Goal: Information Seeking & Learning: Learn about a topic

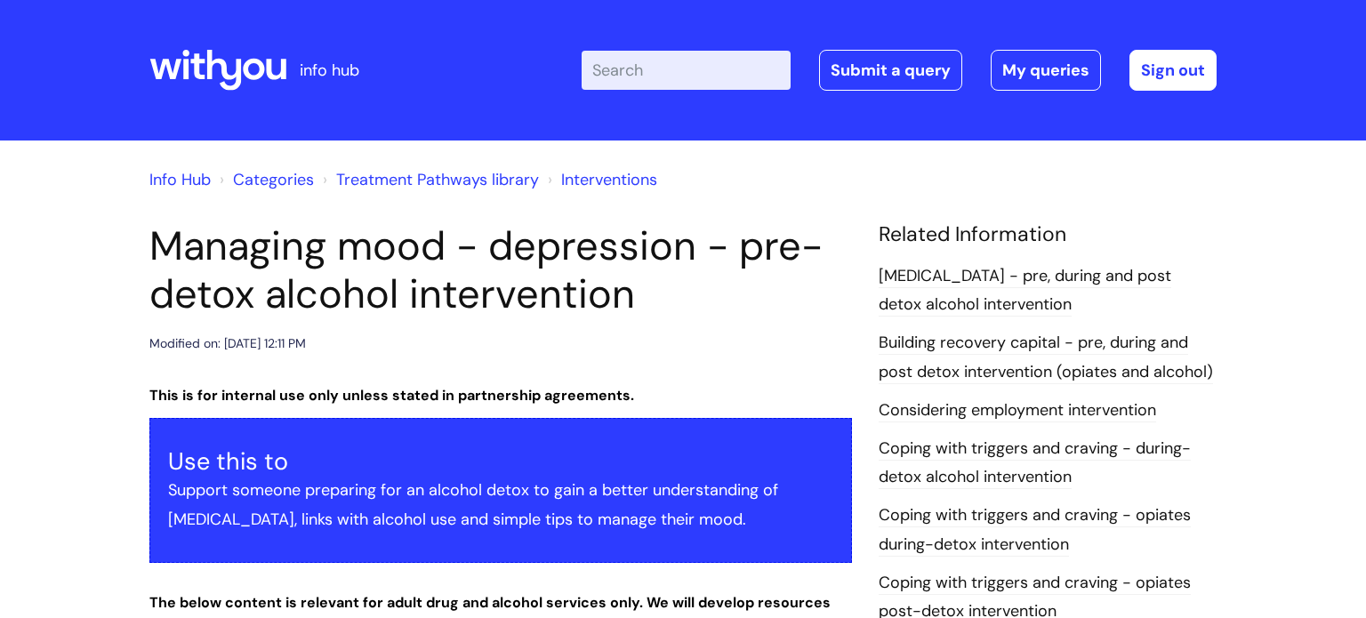
scroll to position [3374, 0]
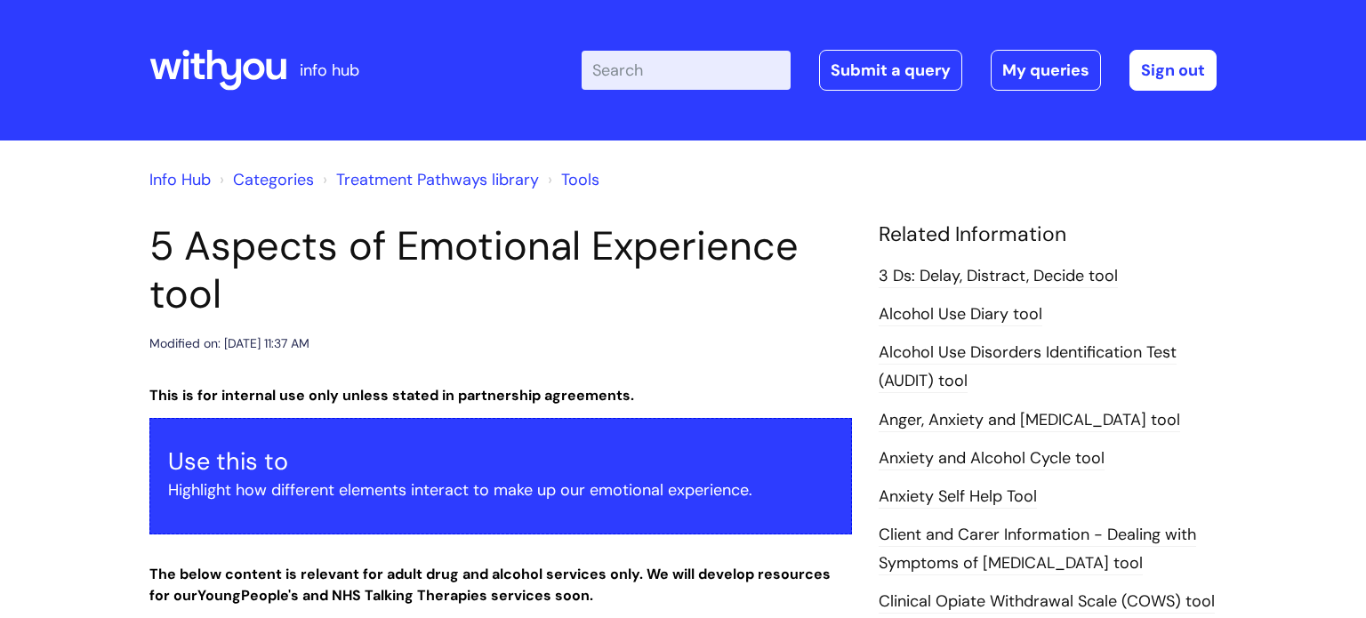
scroll to position [616, 0]
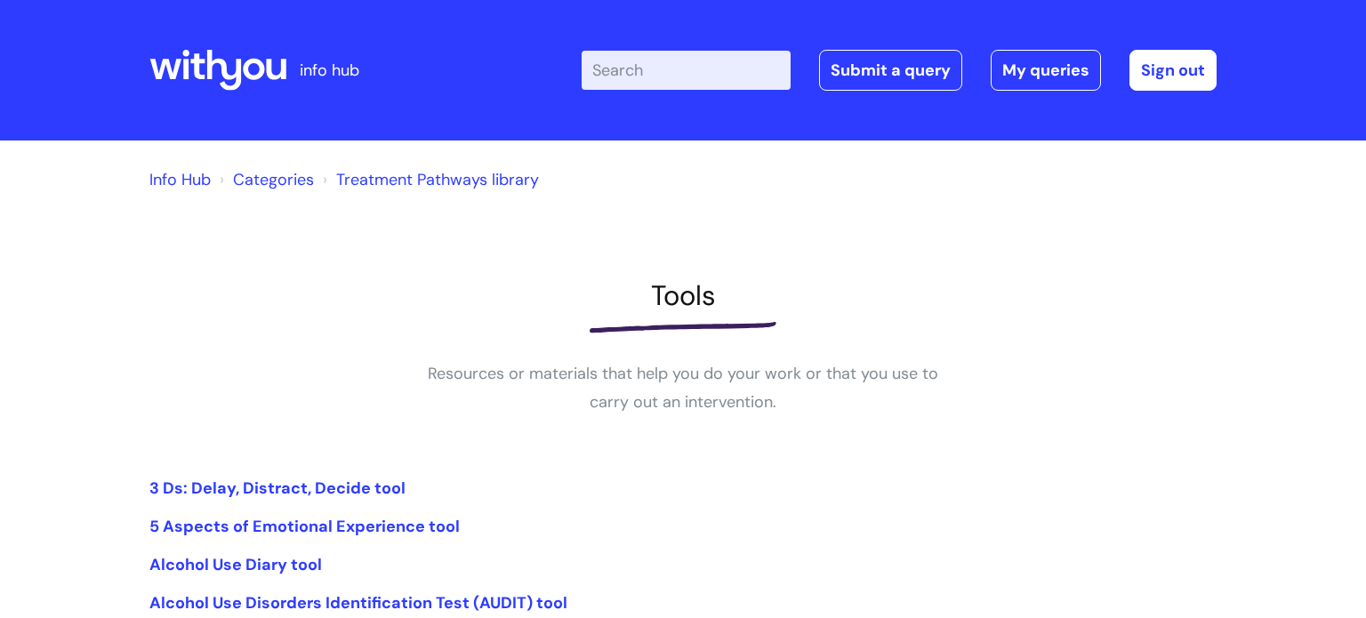
scroll to position [405, 0]
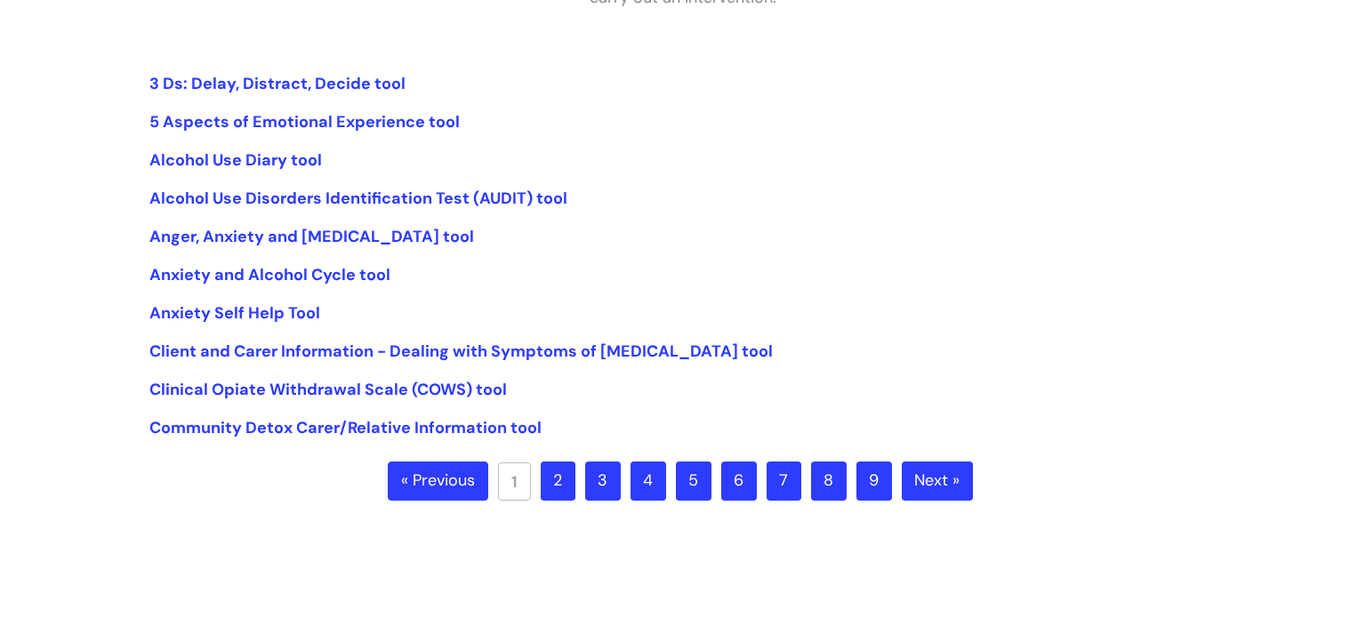
click at [245, 408] on ul "3 Ds: Delay, Distract, Decide tool 5 Aspects of Emotional Experience tool Alcoh…" at bounding box center [682, 256] width 1067 height 374
click at [288, 120] on link "5 Aspects of Emotional Experience tool" at bounding box center [304, 121] width 310 height 21
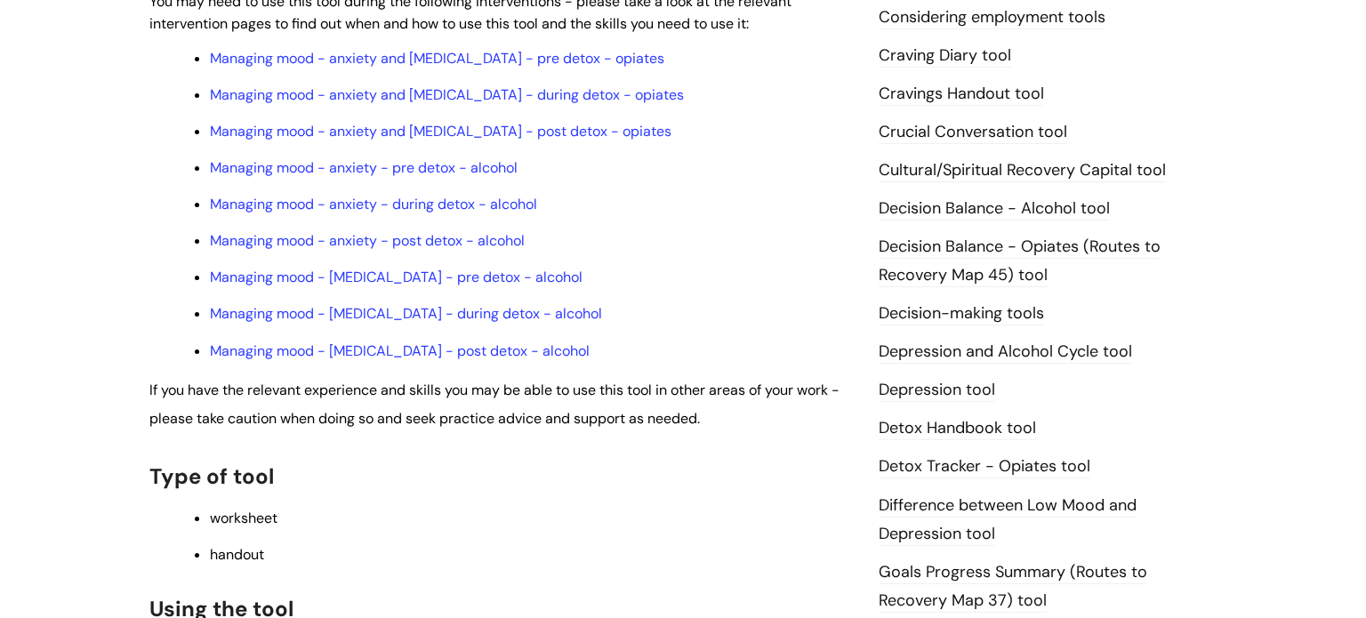
scroll to position [702, 0]
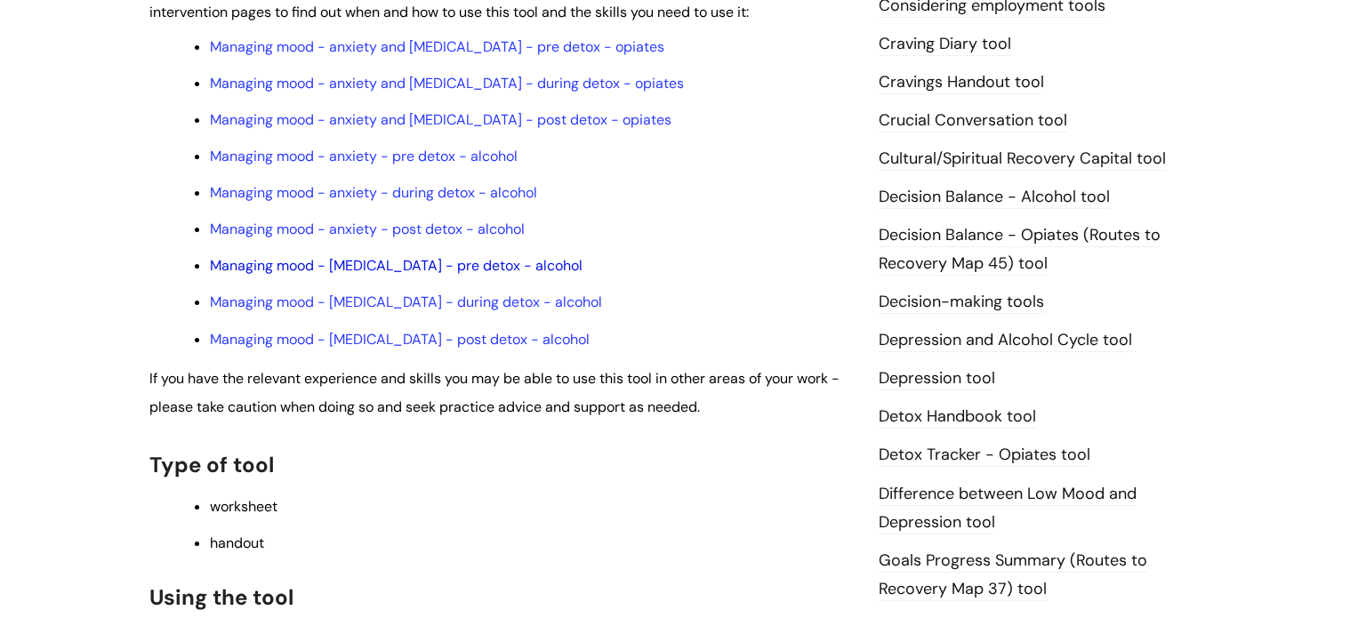
click at [389, 274] on link "Managing mood - depression - pre detox - alcohol" at bounding box center [396, 265] width 373 height 19
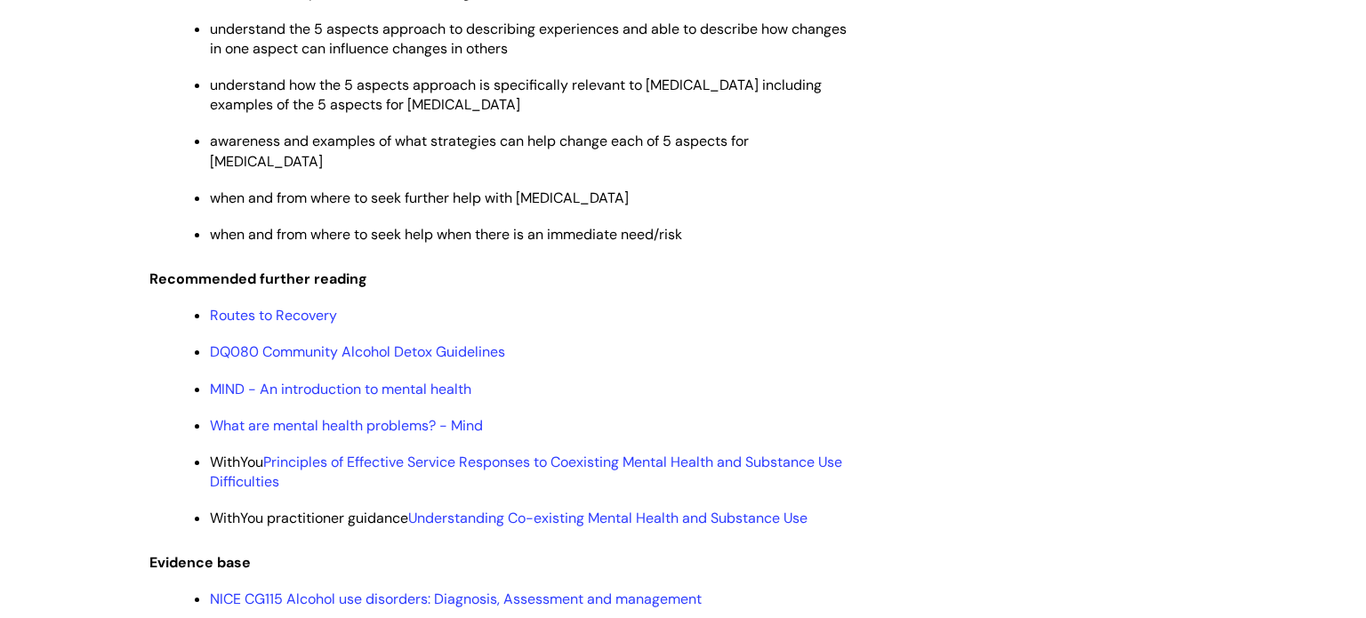
scroll to position [6361, 0]
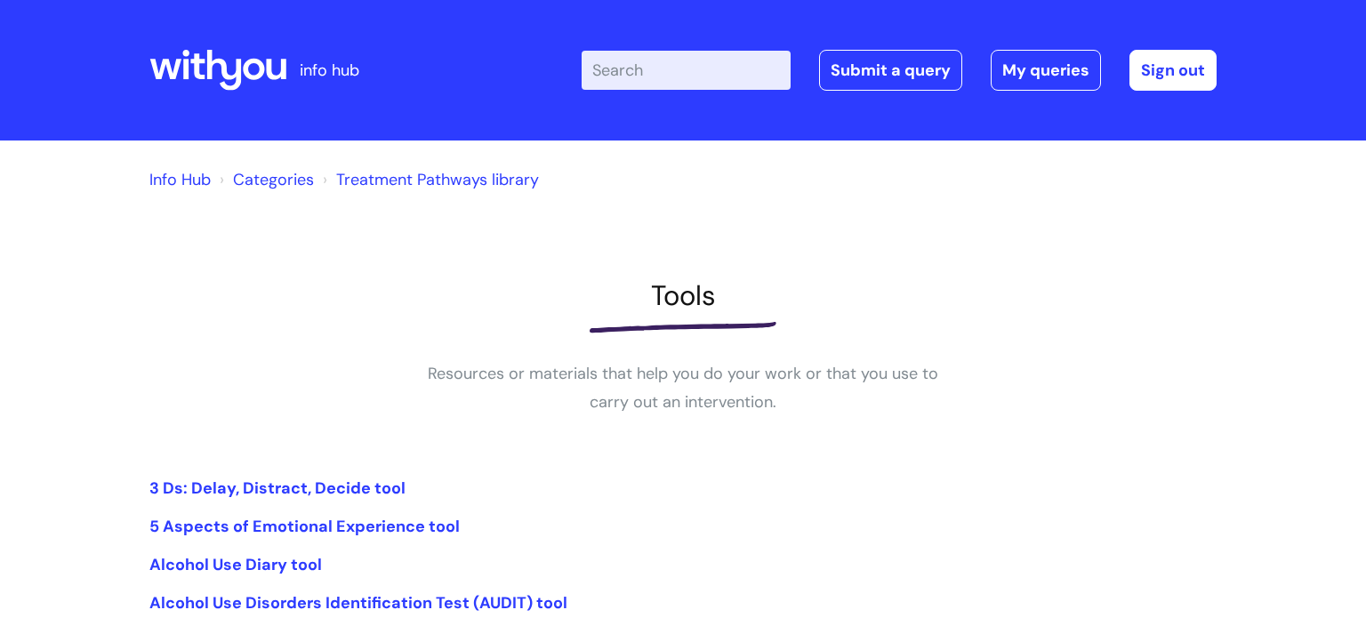
scroll to position [401, 0]
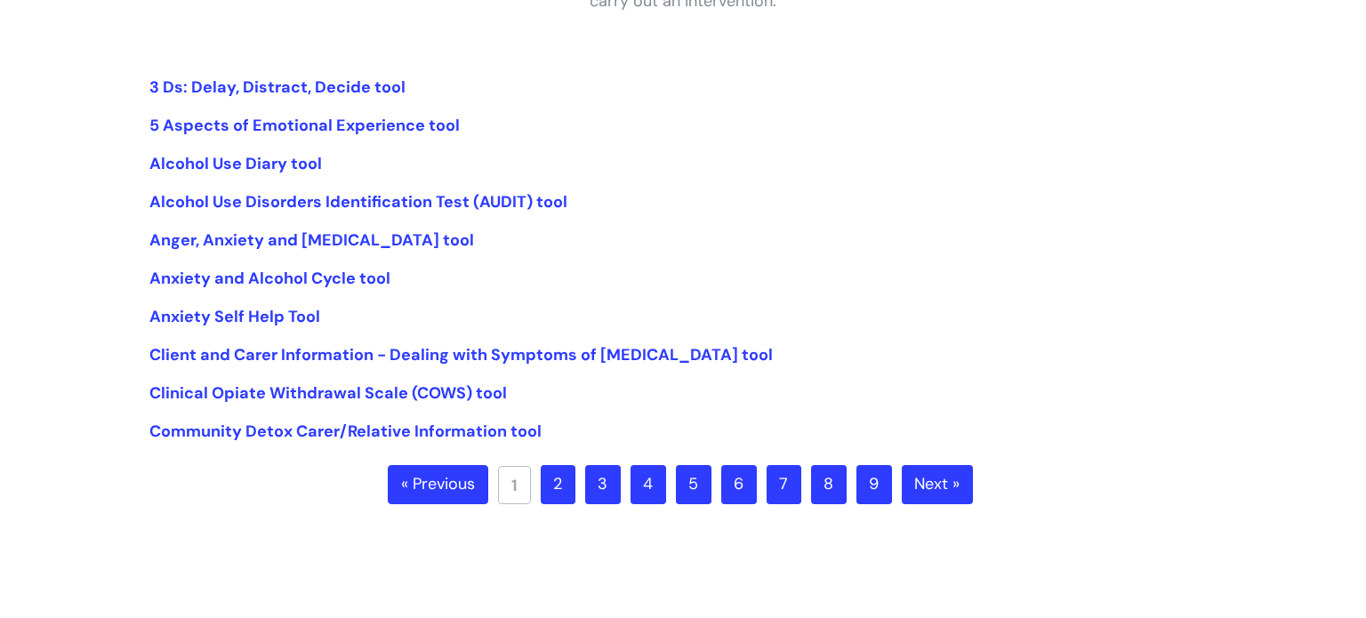
click at [564, 474] on link "2" at bounding box center [558, 484] width 35 height 39
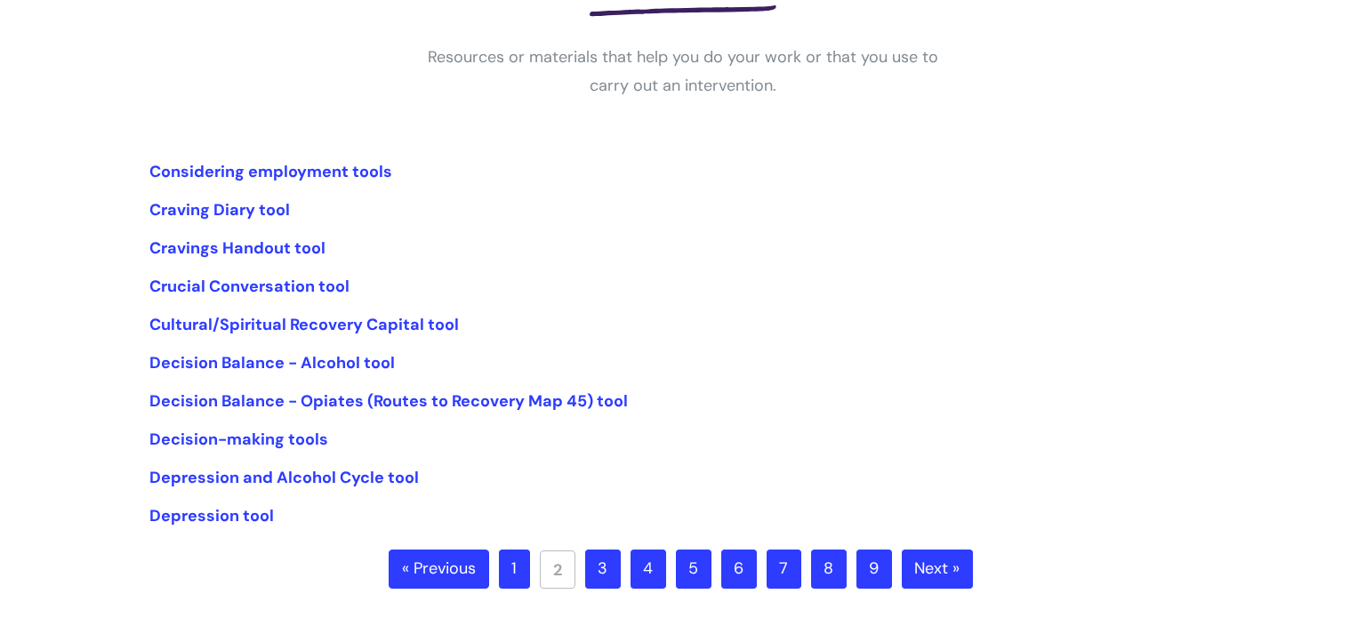
scroll to position [320, 0]
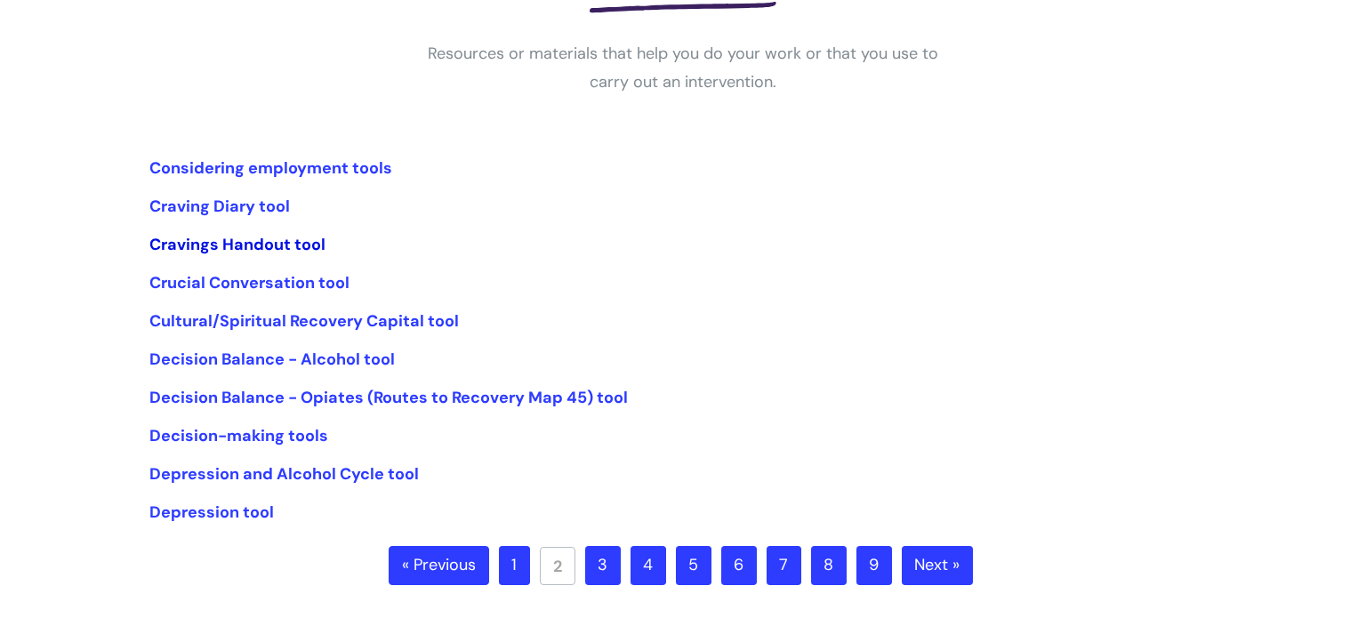
click at [220, 240] on link "Cravings Handout tool" at bounding box center [237, 244] width 176 height 21
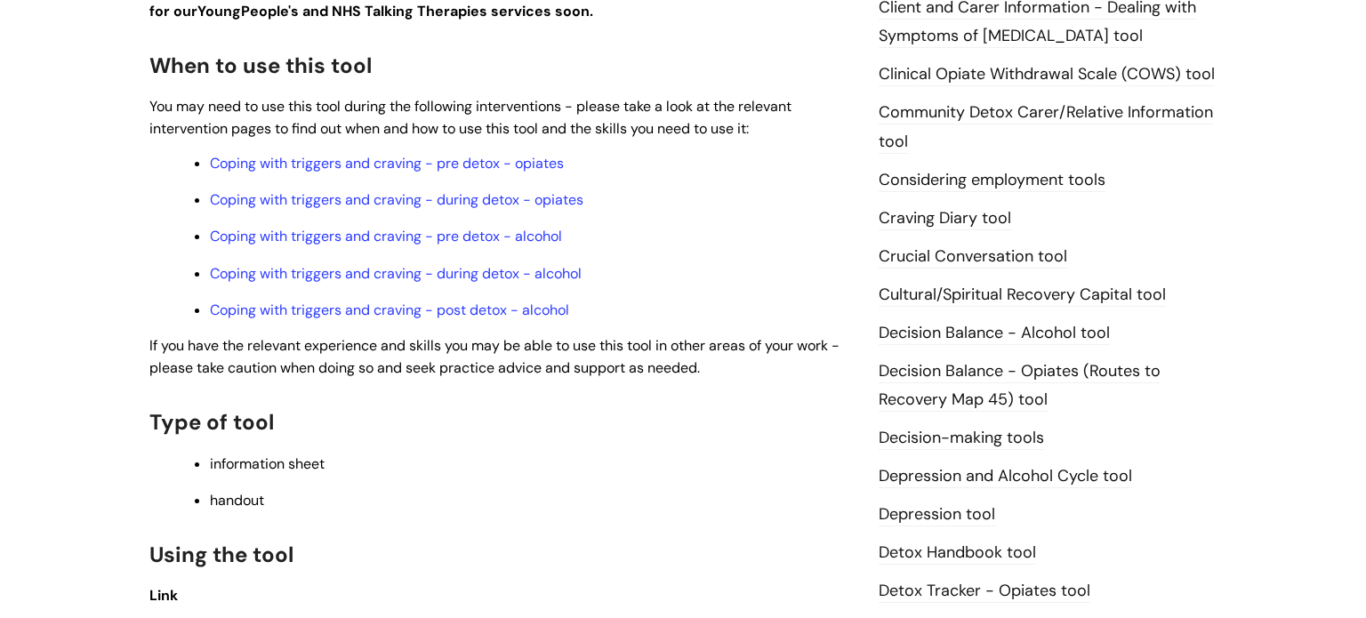
scroll to position [566, 0]
click at [502, 238] on link "Coping with triggers and craving - pre detox - alcohol" at bounding box center [386, 236] width 352 height 19
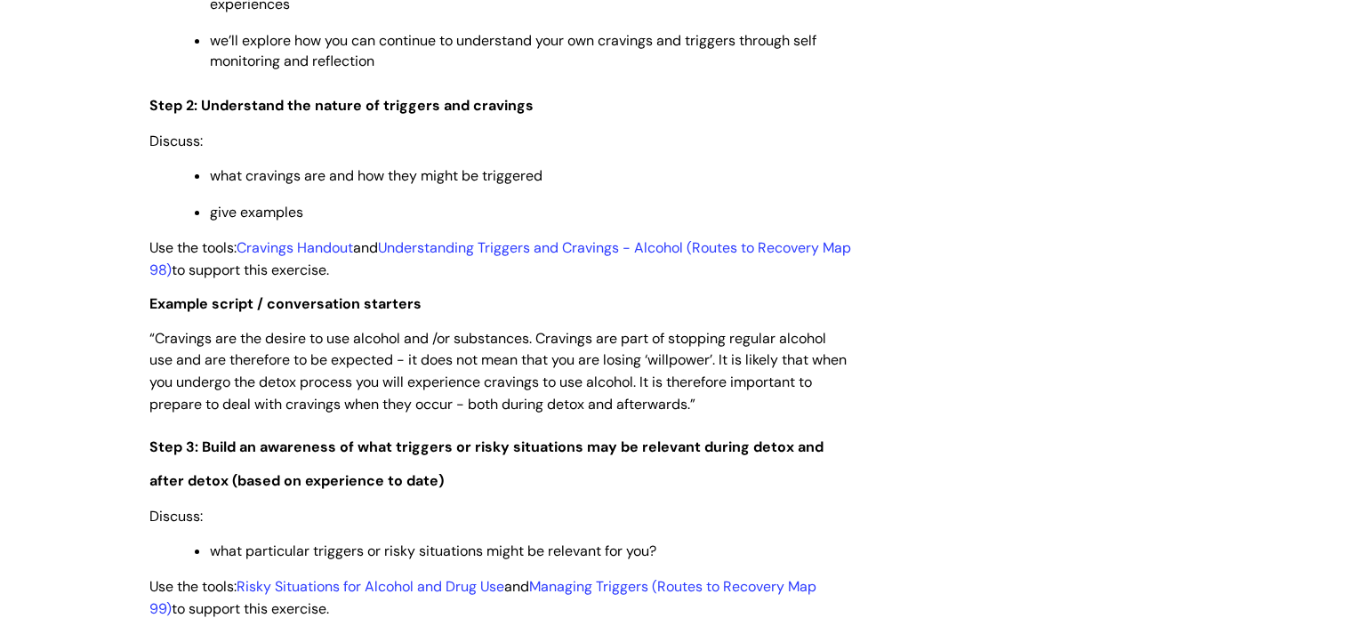
scroll to position [2311, 0]
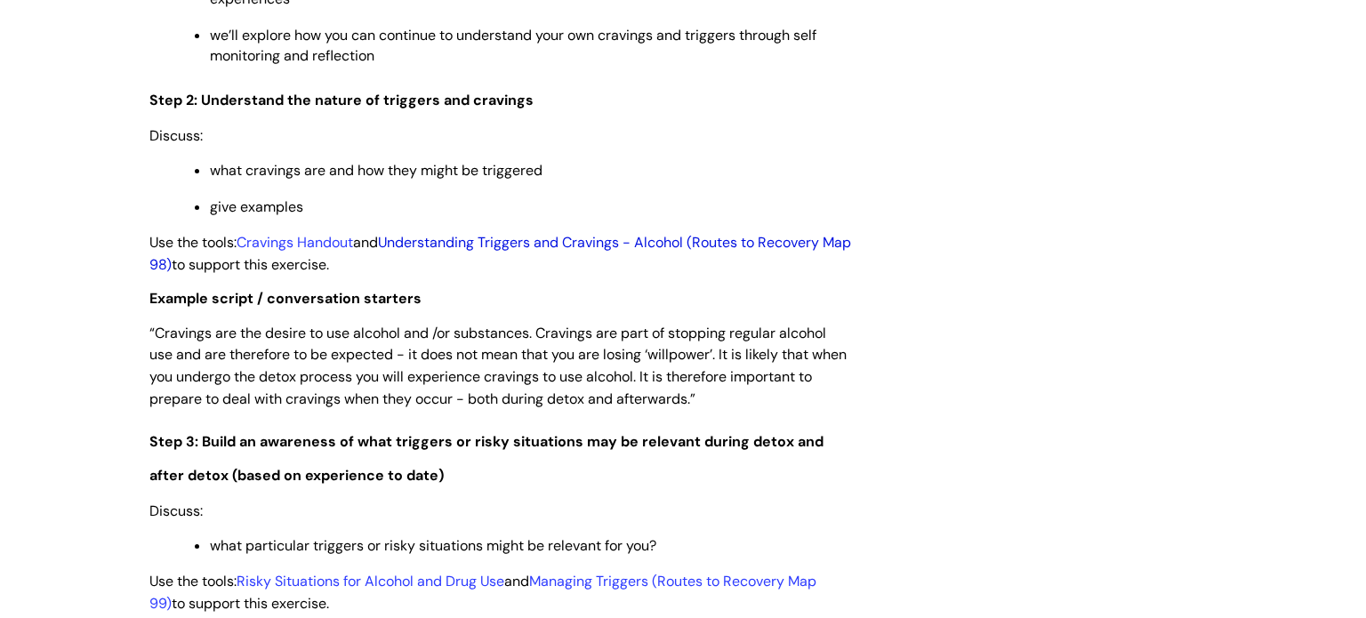
click at [502, 254] on link "Understanding Triggers and Cravings - Alcohol (Routes to Recovery Map 98)" at bounding box center [500, 253] width 702 height 41
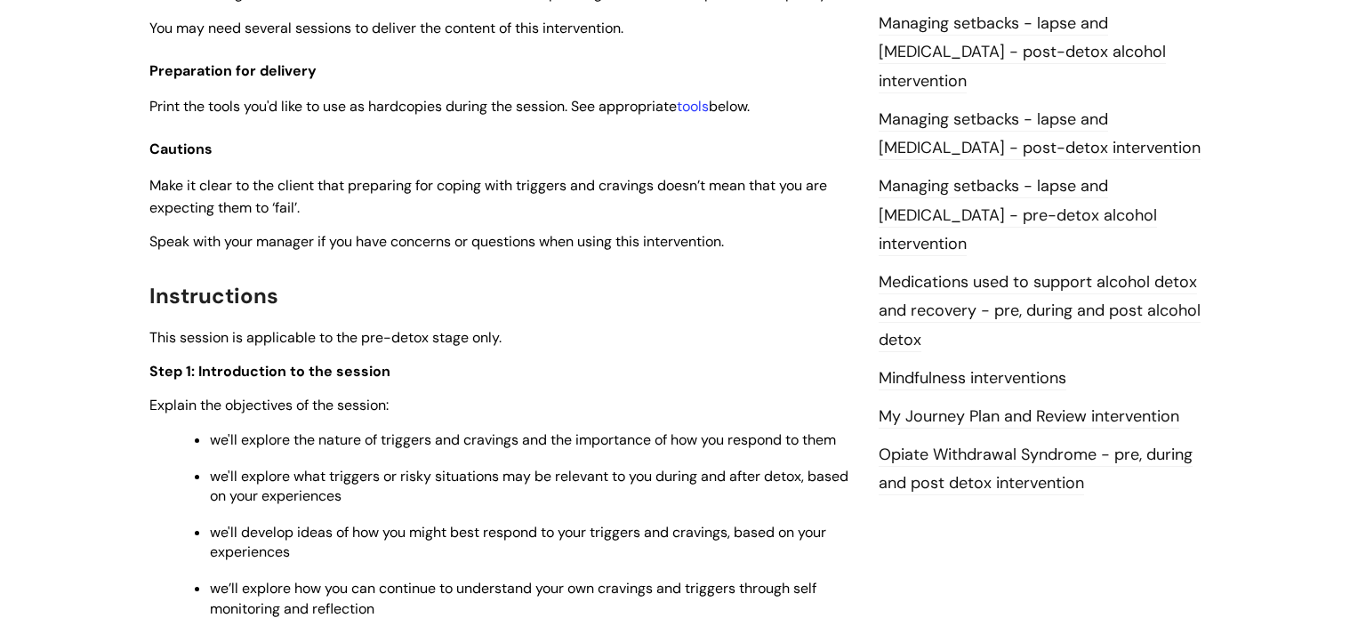
scroll to position [1756, 0]
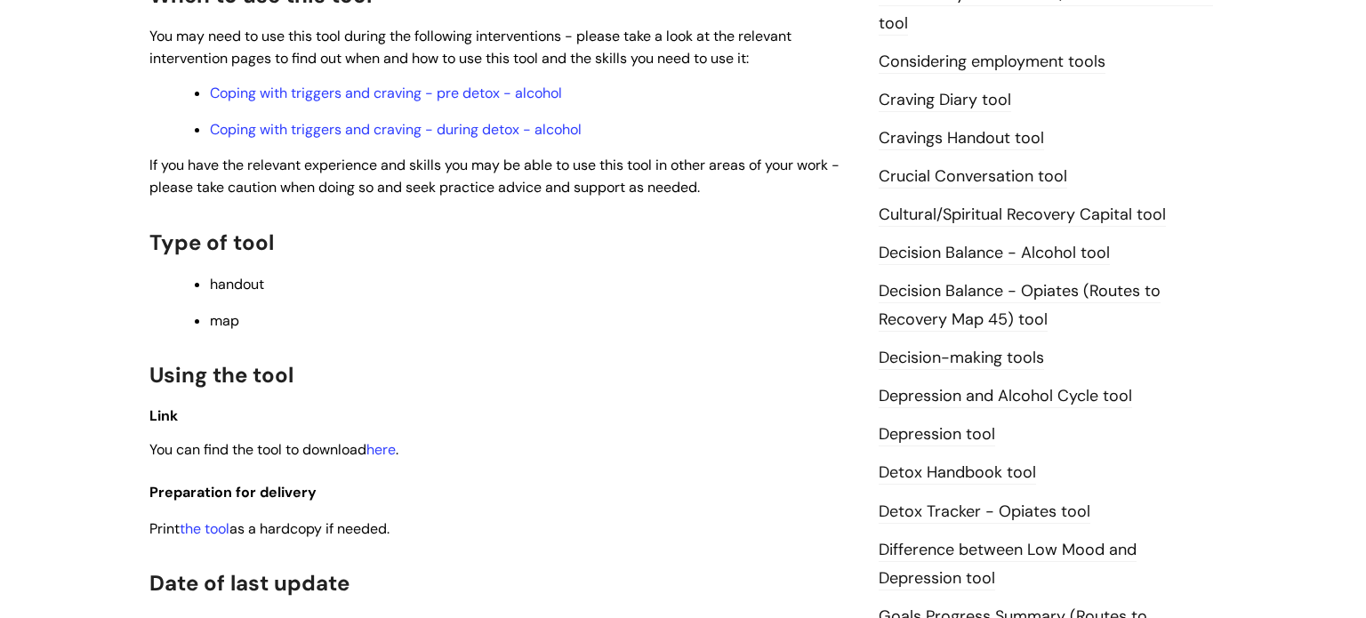
scroll to position [682, 0]
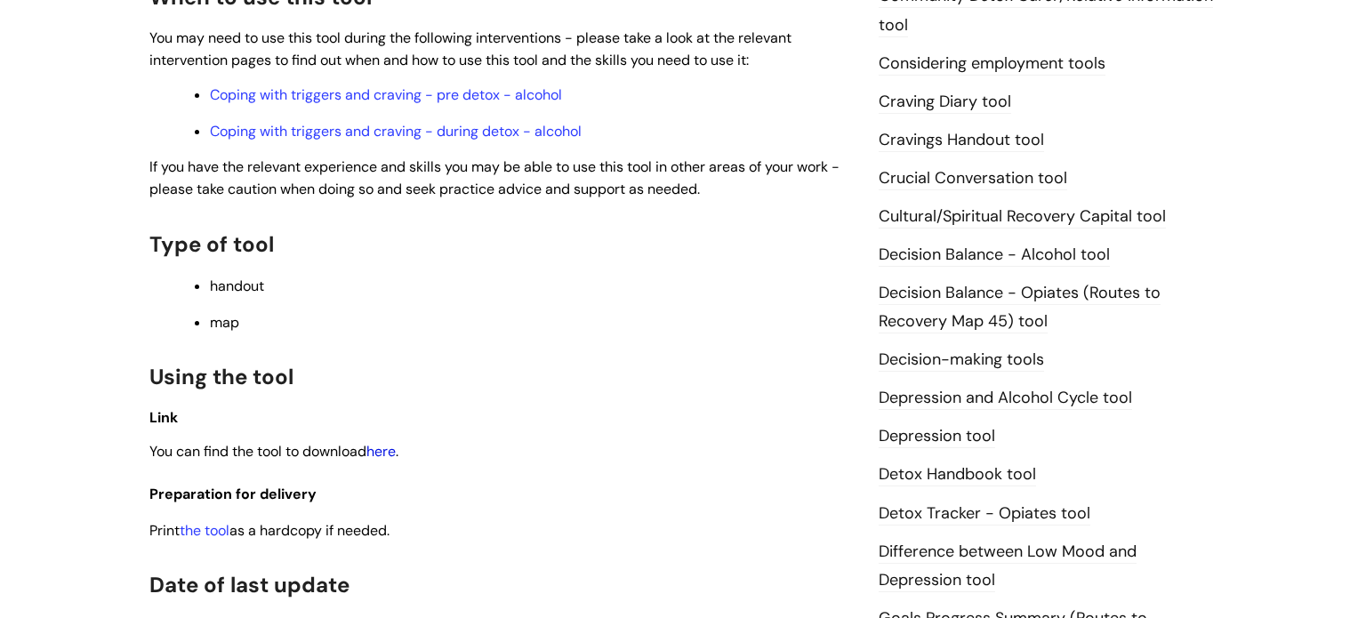
click at [383, 449] on link "here" at bounding box center [380, 451] width 29 height 19
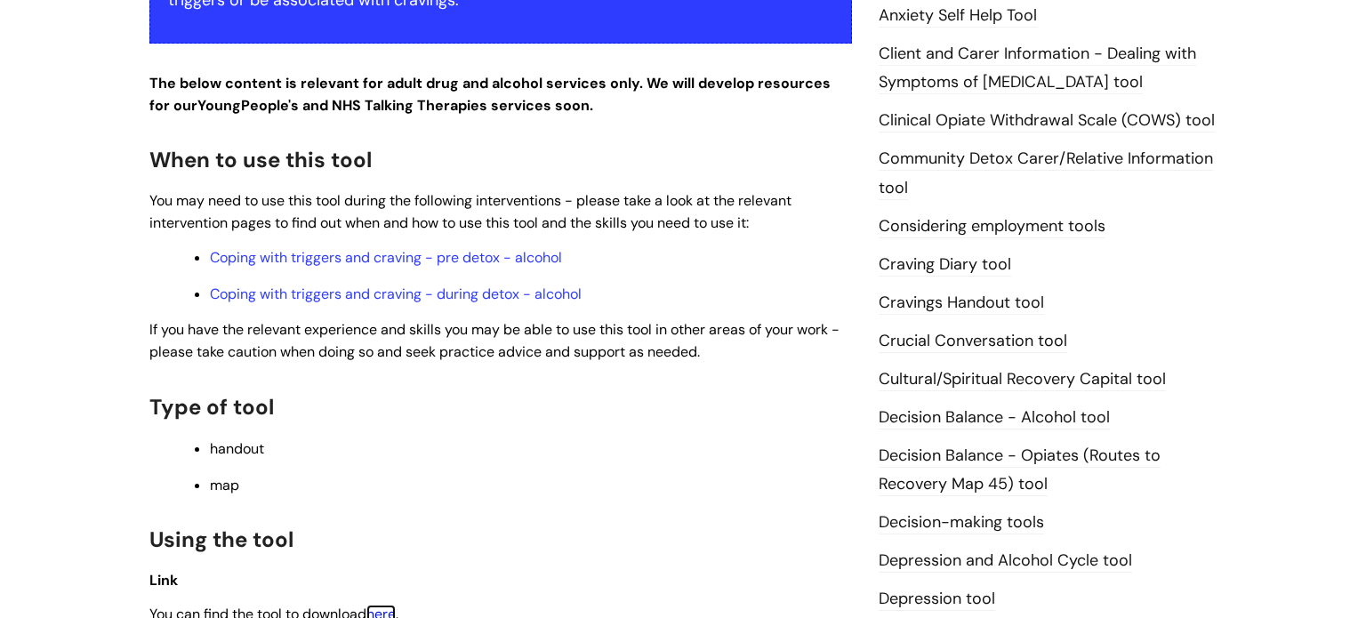
scroll to position [510, 0]
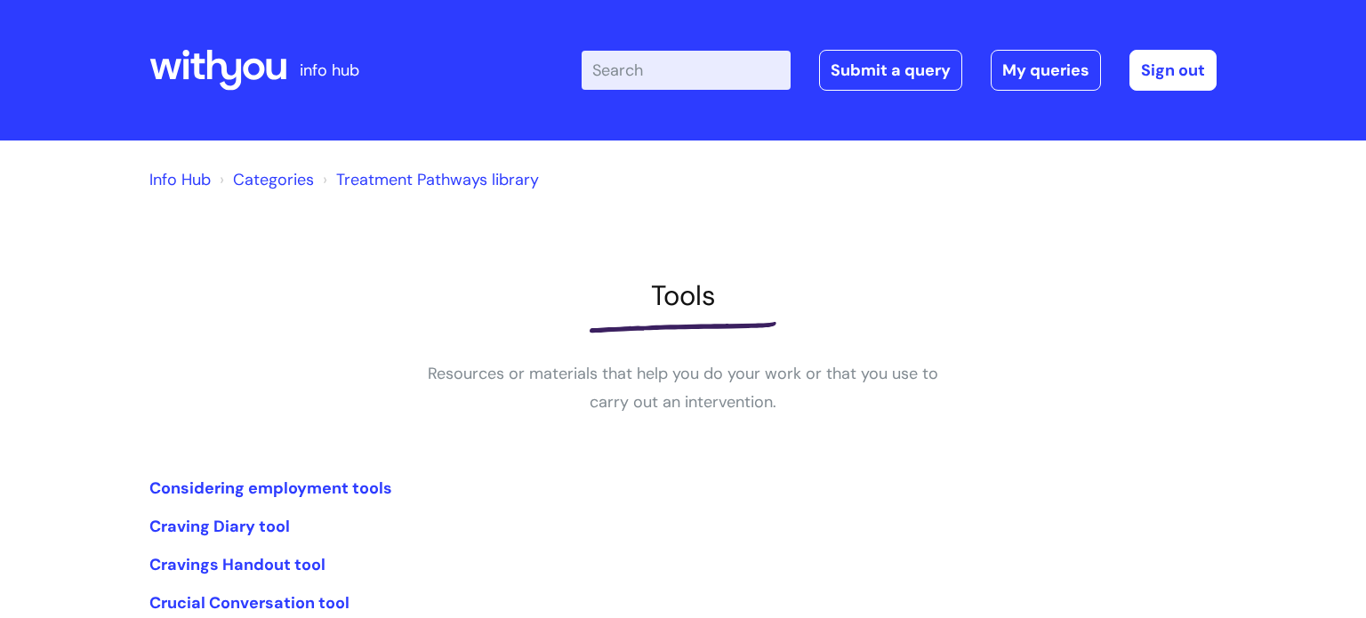
scroll to position [320, 0]
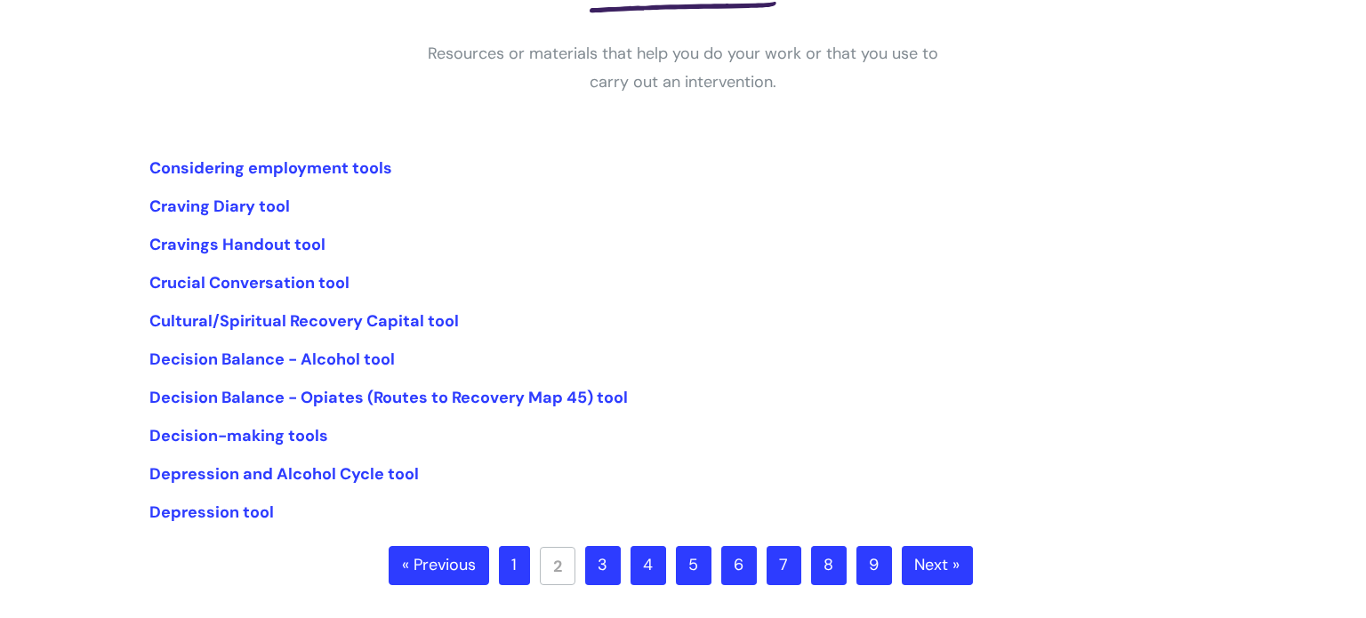
click at [599, 559] on link "3" at bounding box center [603, 565] width 36 height 39
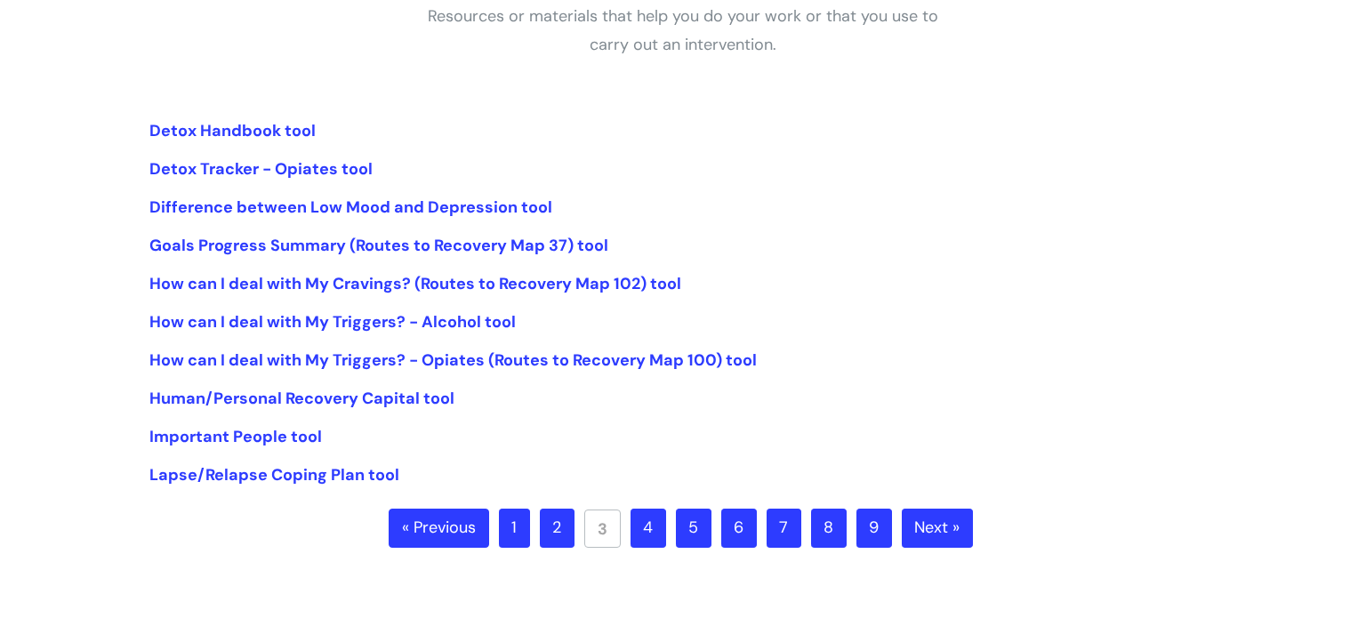
scroll to position [362, 0]
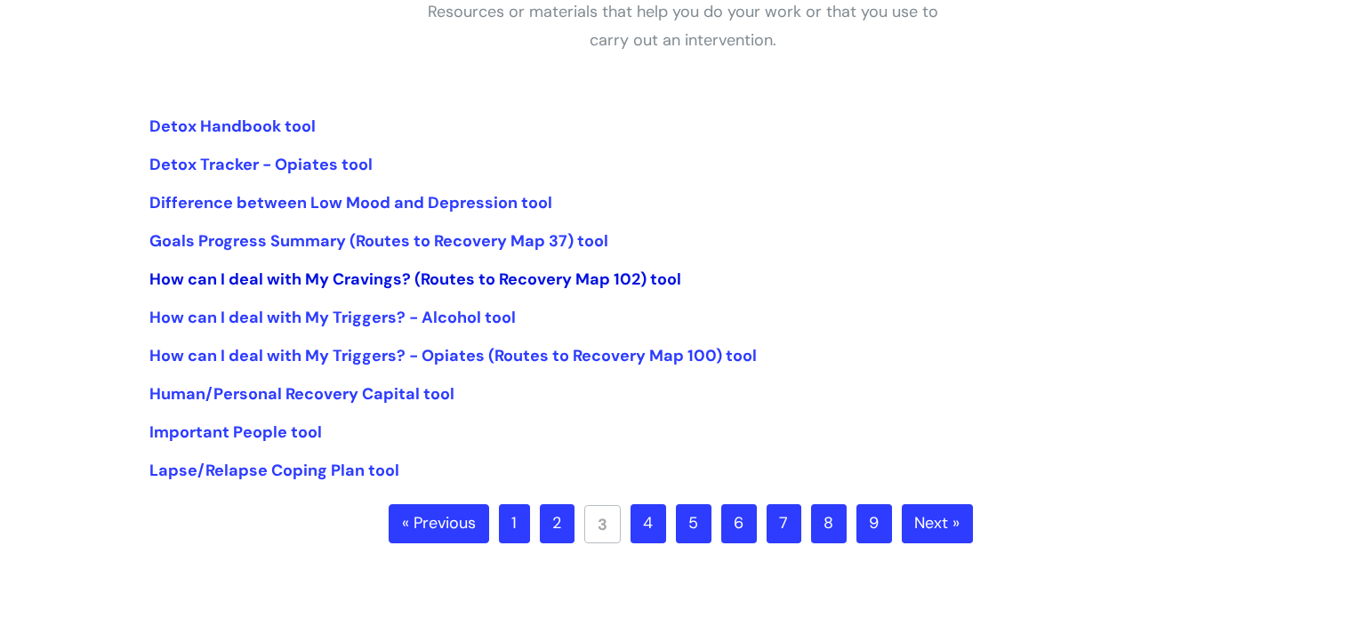
click at [468, 273] on link "How can I deal with My Cravings? (Routes to Recovery Map 102) tool" at bounding box center [415, 279] width 532 height 21
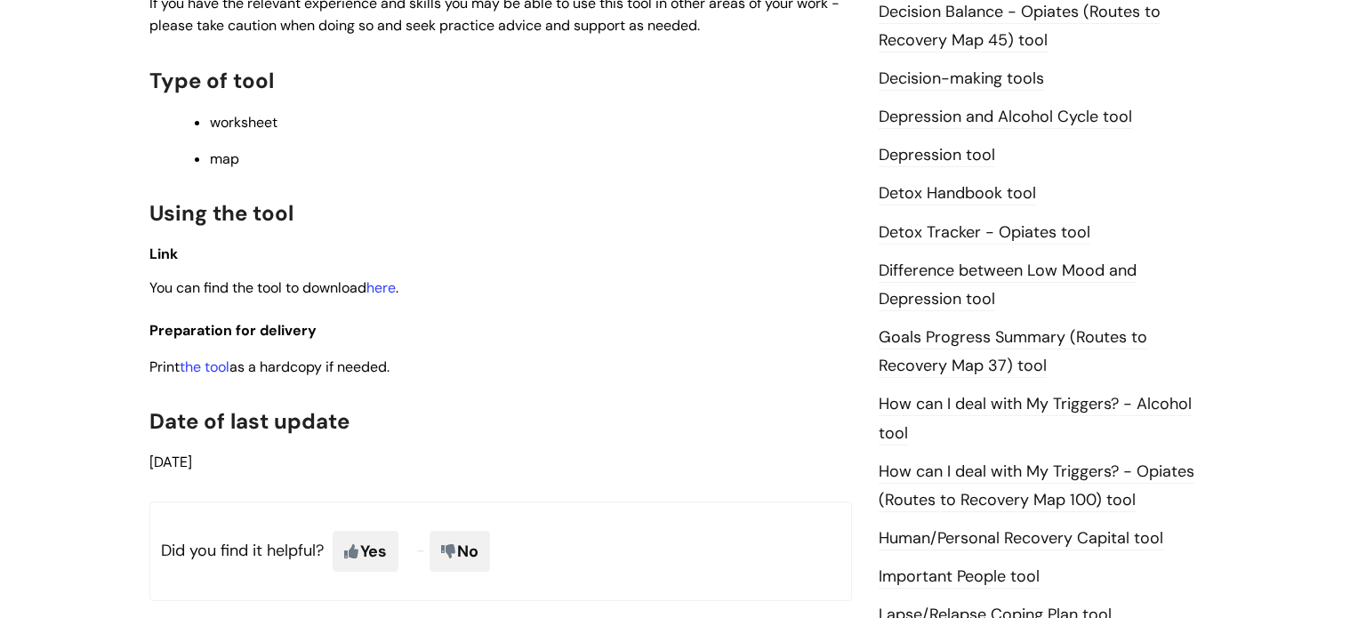
scroll to position [964, 0]
click at [384, 298] on p "You can find the tool to download here ." at bounding box center [500, 287] width 703 height 22
click at [383, 296] on link "here" at bounding box center [380, 286] width 29 height 19
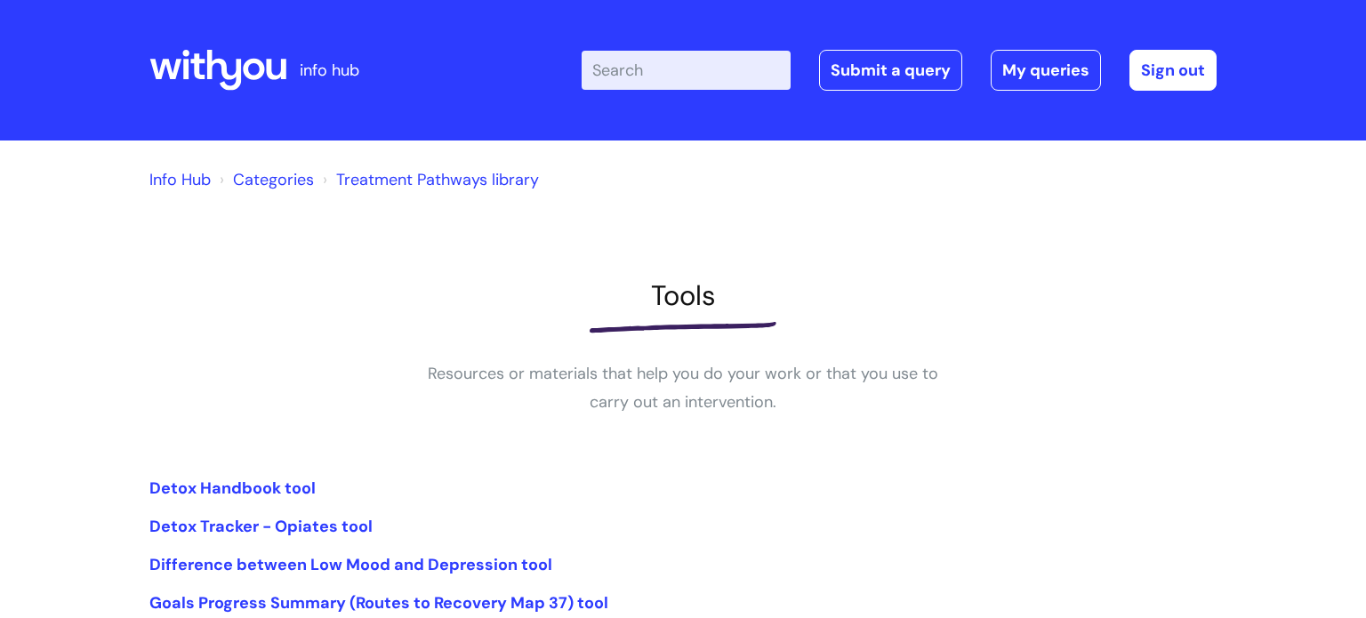
scroll to position [358, 0]
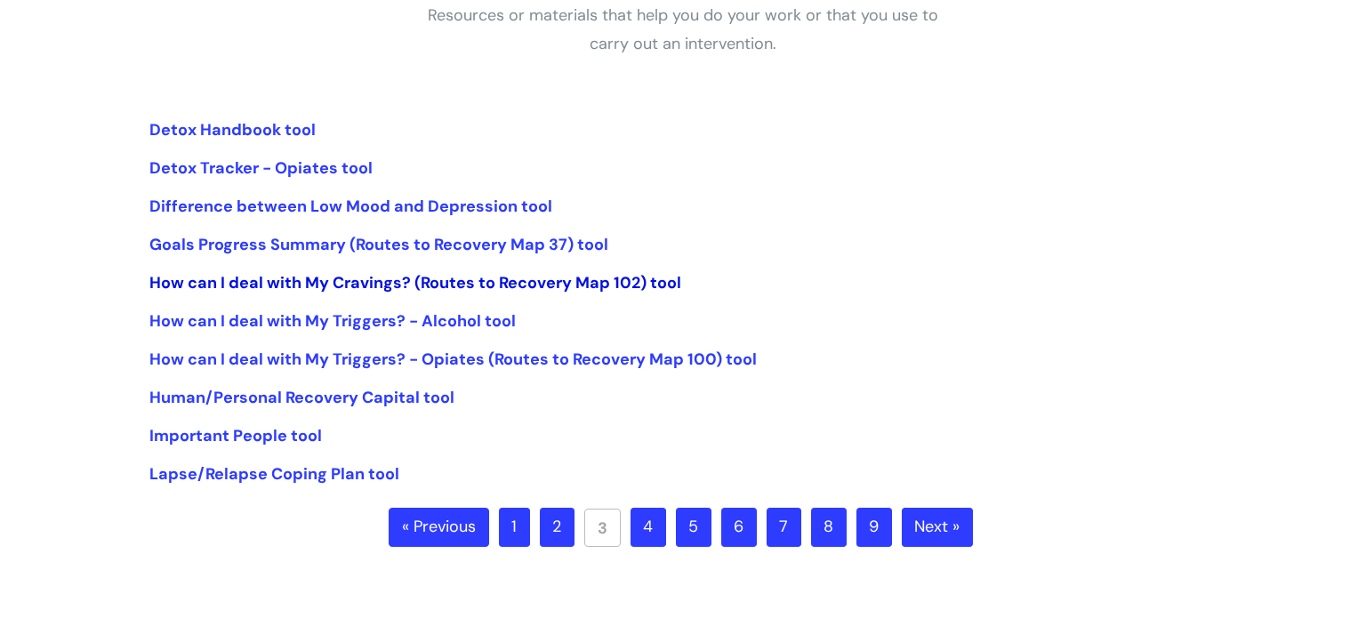
click at [470, 277] on link "How can I deal with My Cravings? (Routes to Recovery Map 102) tool" at bounding box center [415, 282] width 532 height 21
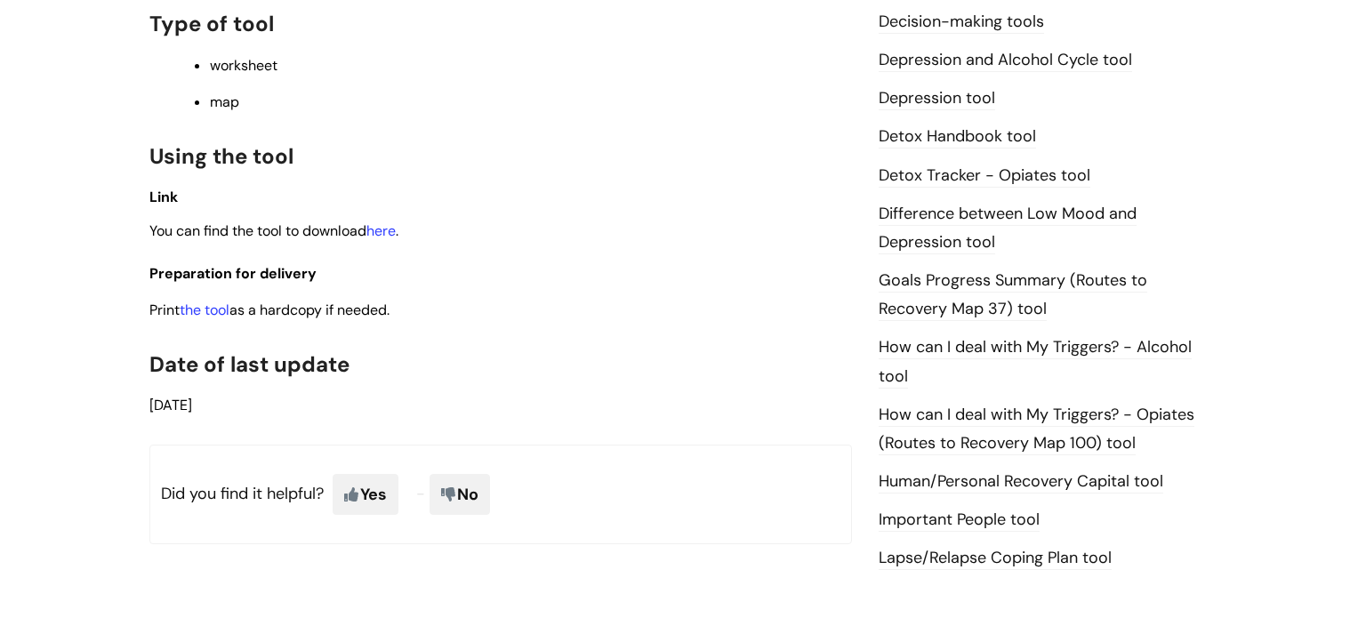
scroll to position [1024, 0]
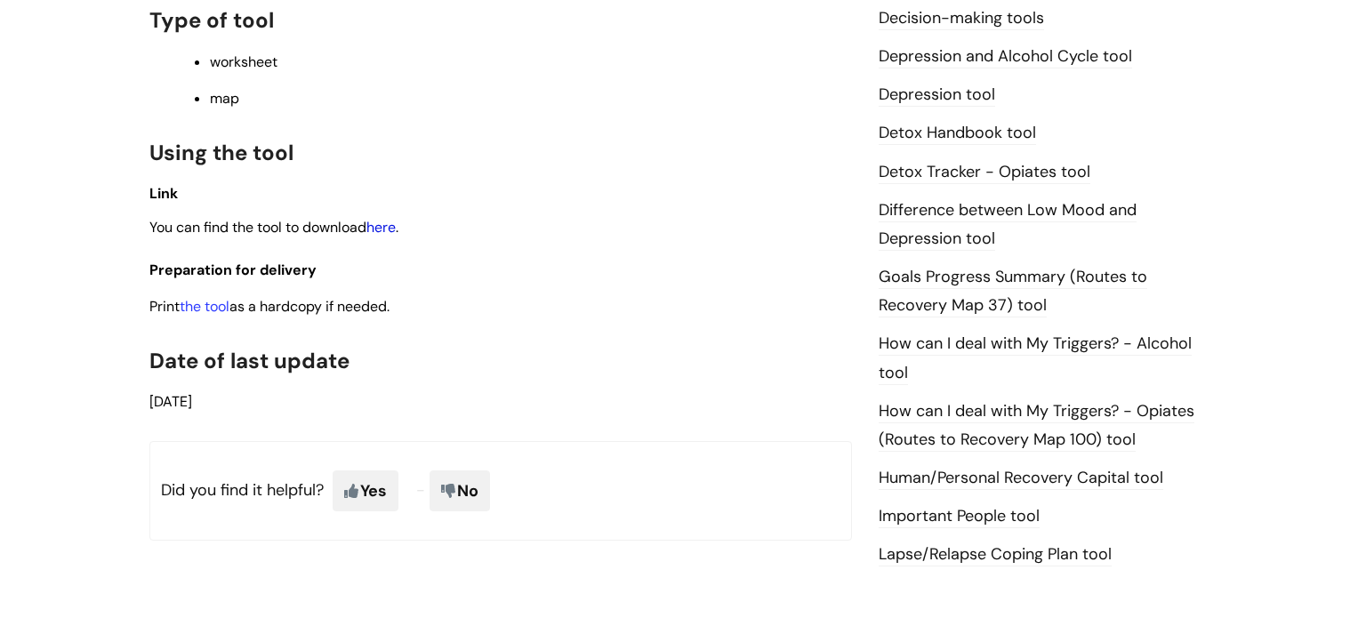
click at [394, 232] on link "here" at bounding box center [380, 227] width 29 height 19
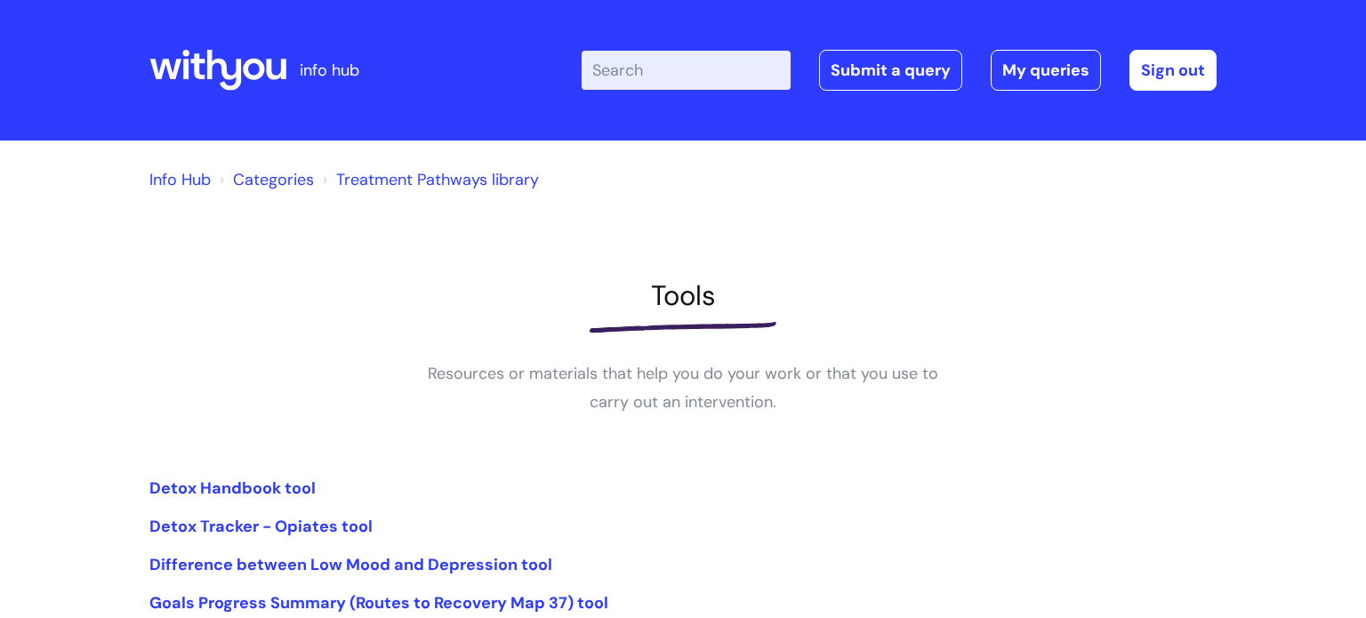
scroll to position [358, 0]
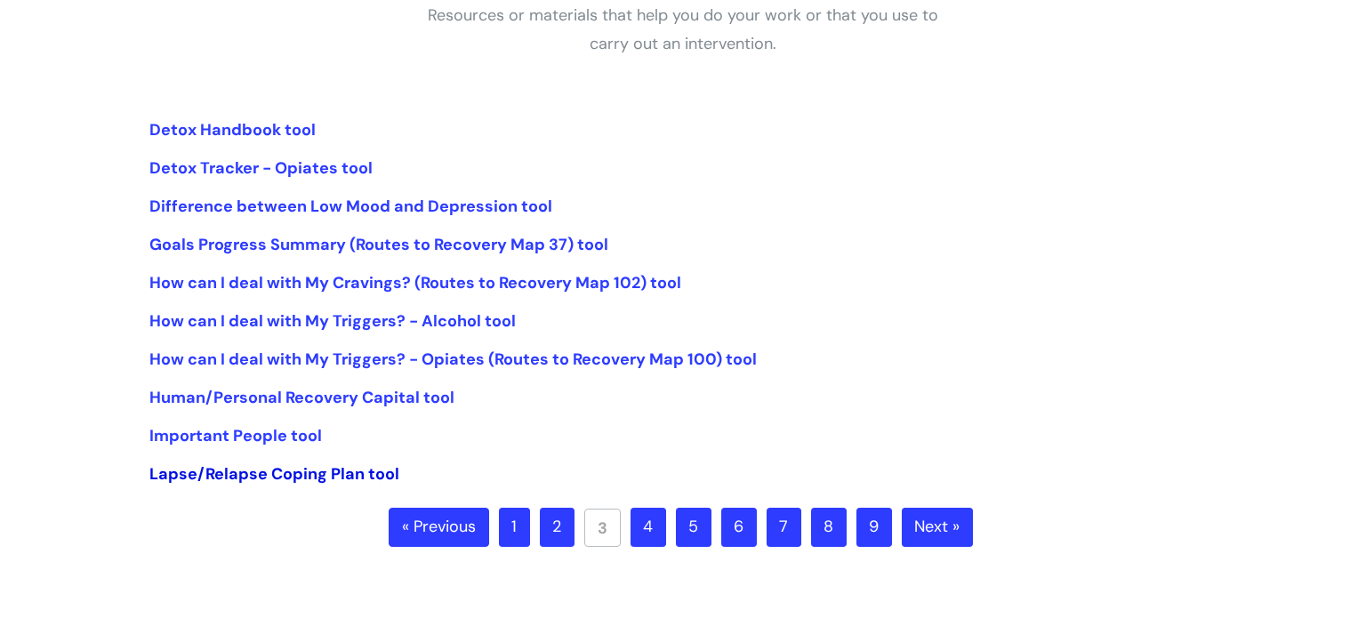
click at [339, 469] on link "Lapse/Relapse Coping Plan tool" at bounding box center [274, 473] width 250 height 21
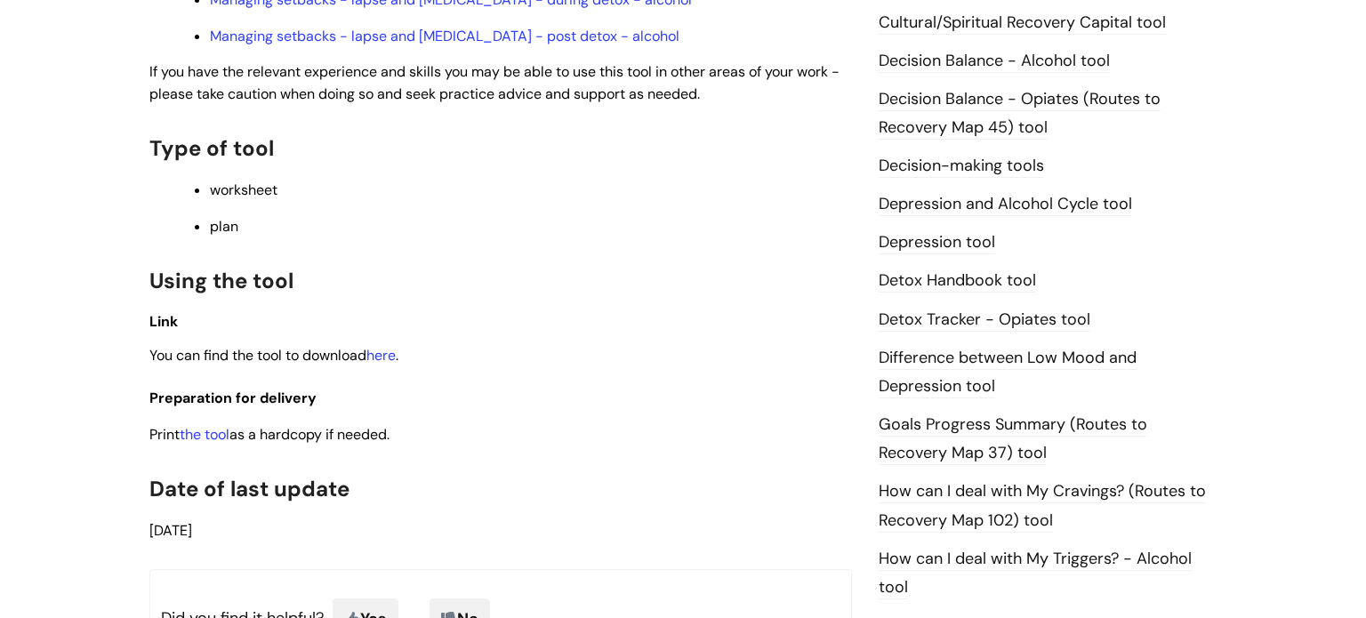
scroll to position [882, 0]
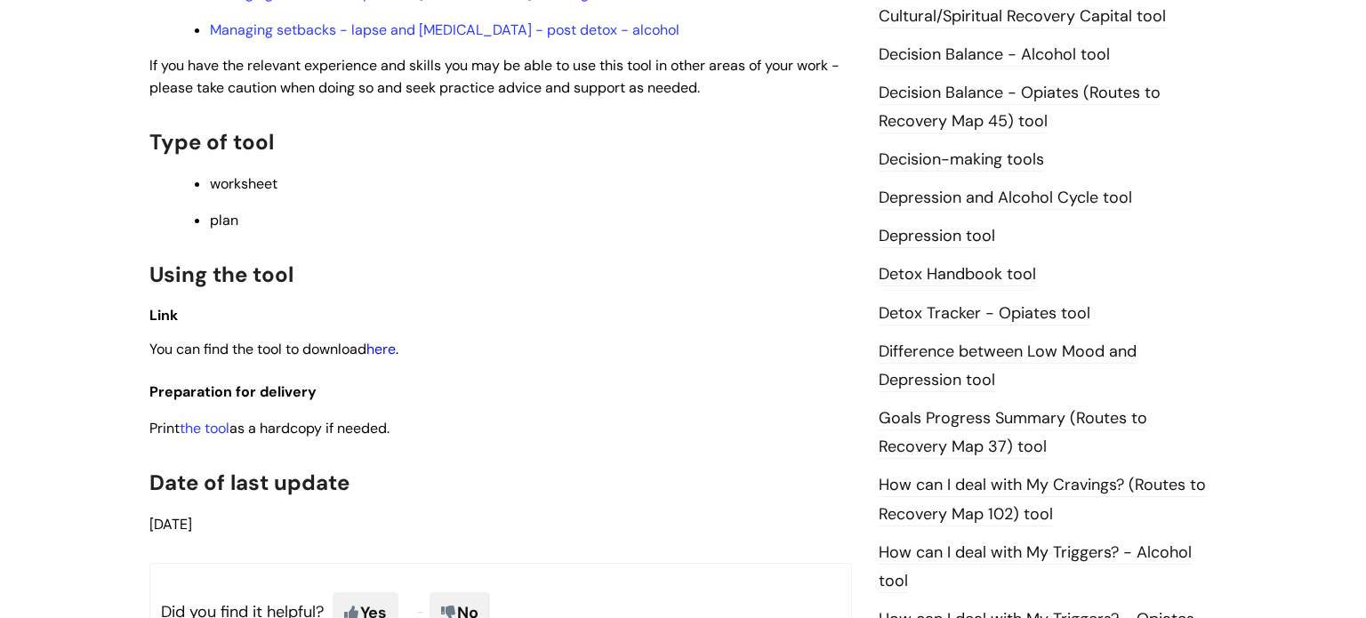
click at [396, 353] on link "here" at bounding box center [380, 349] width 29 height 19
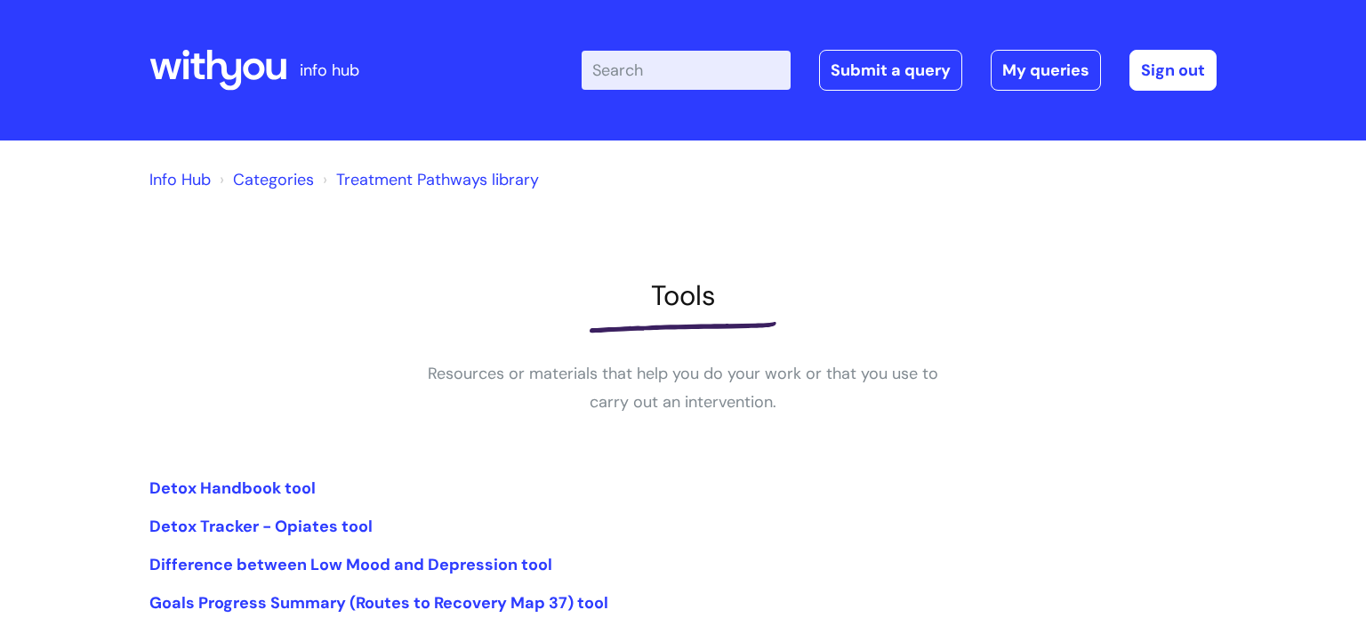
scroll to position [358, 0]
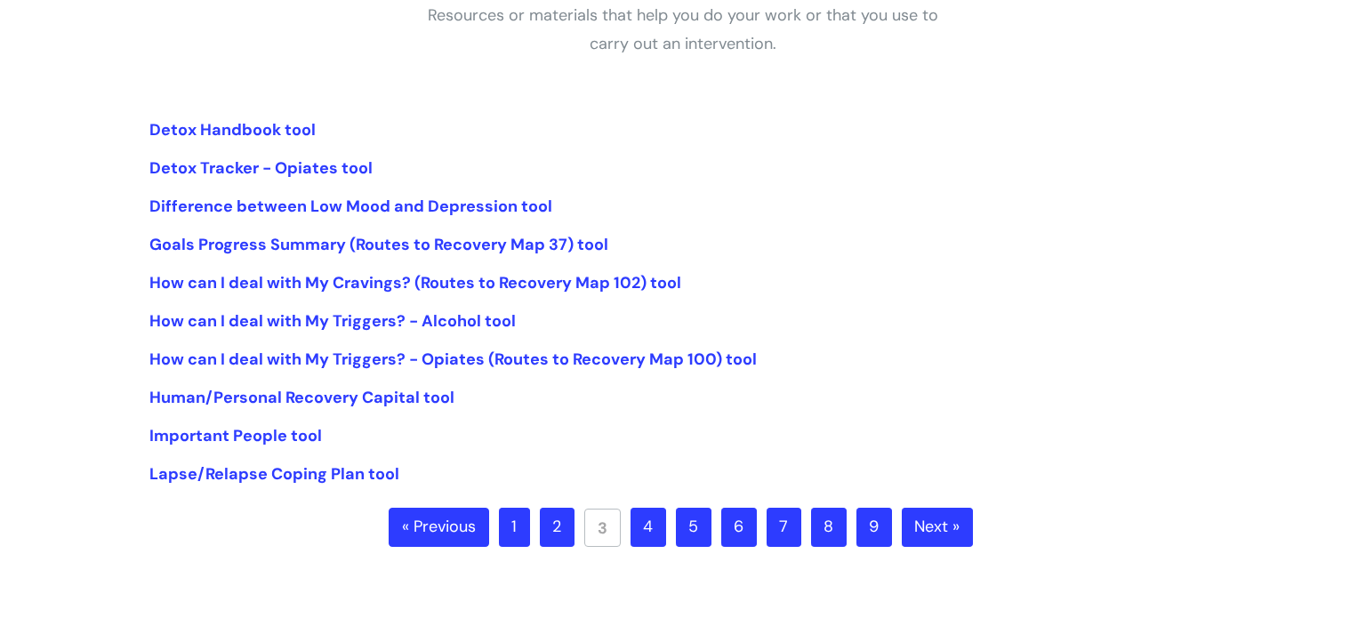
click at [517, 530] on link "1" at bounding box center [514, 527] width 31 height 39
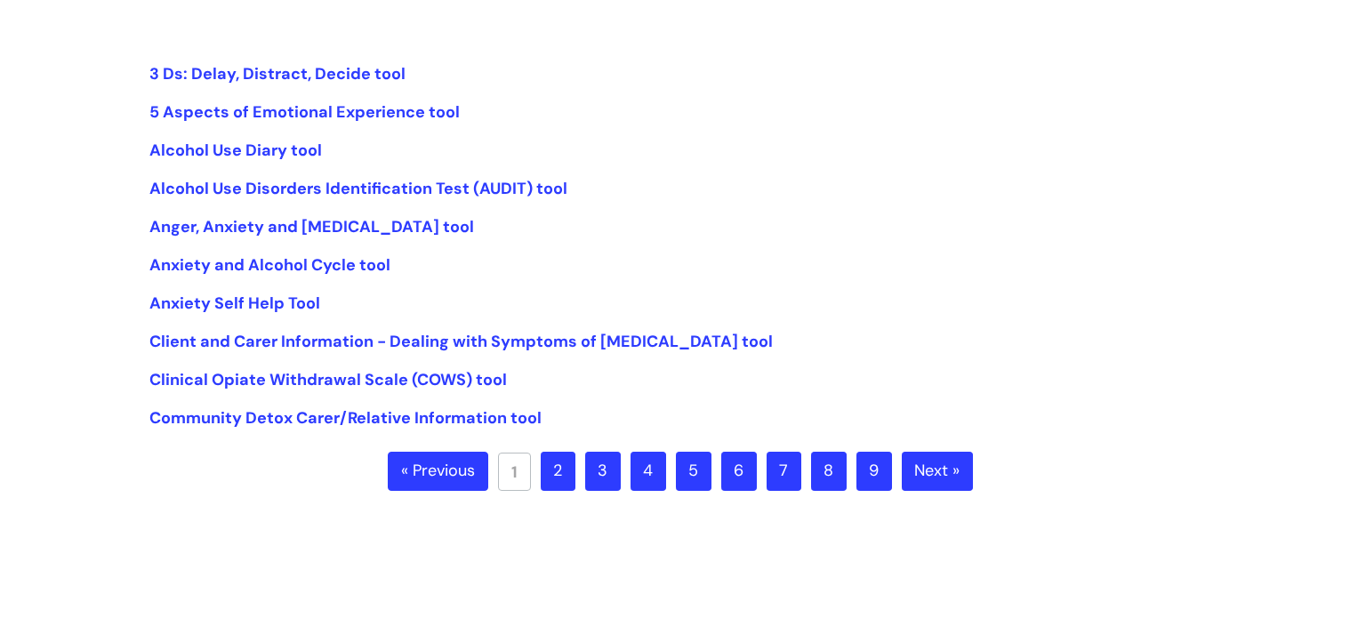
scroll to position [415, 0]
click at [377, 68] on link "3 Ds: Delay, Distract, Decide tool" at bounding box center [277, 72] width 256 height 21
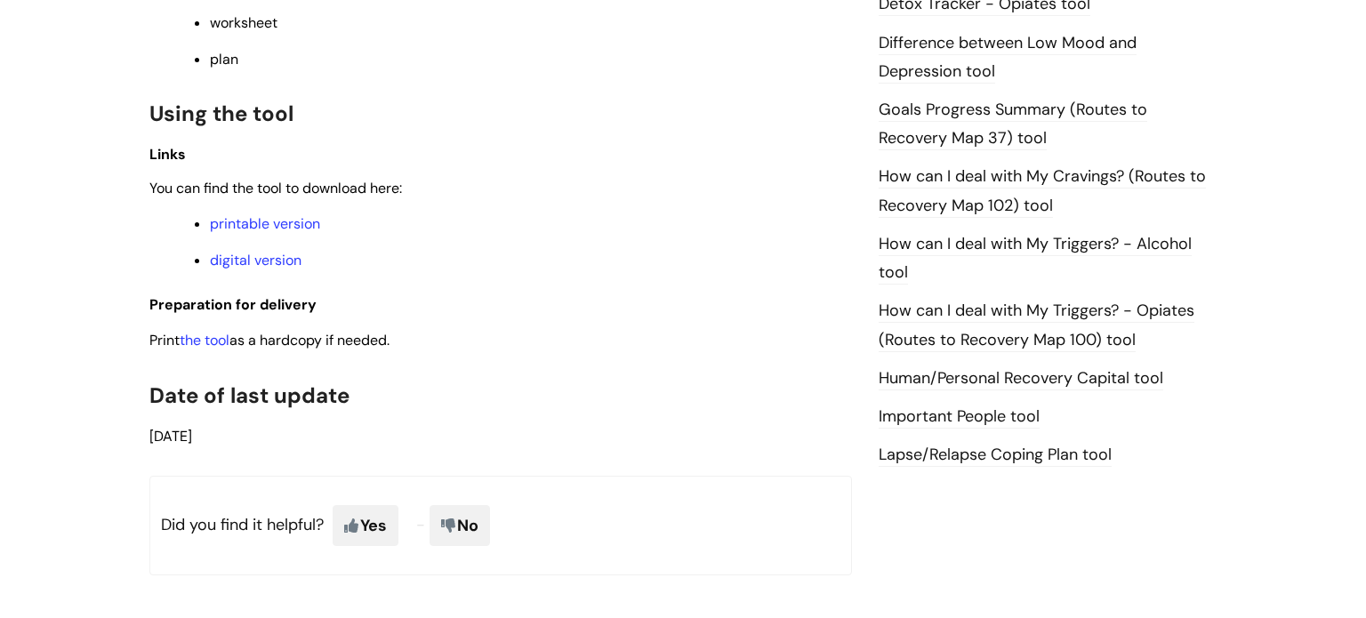
scroll to position [1162, 0]
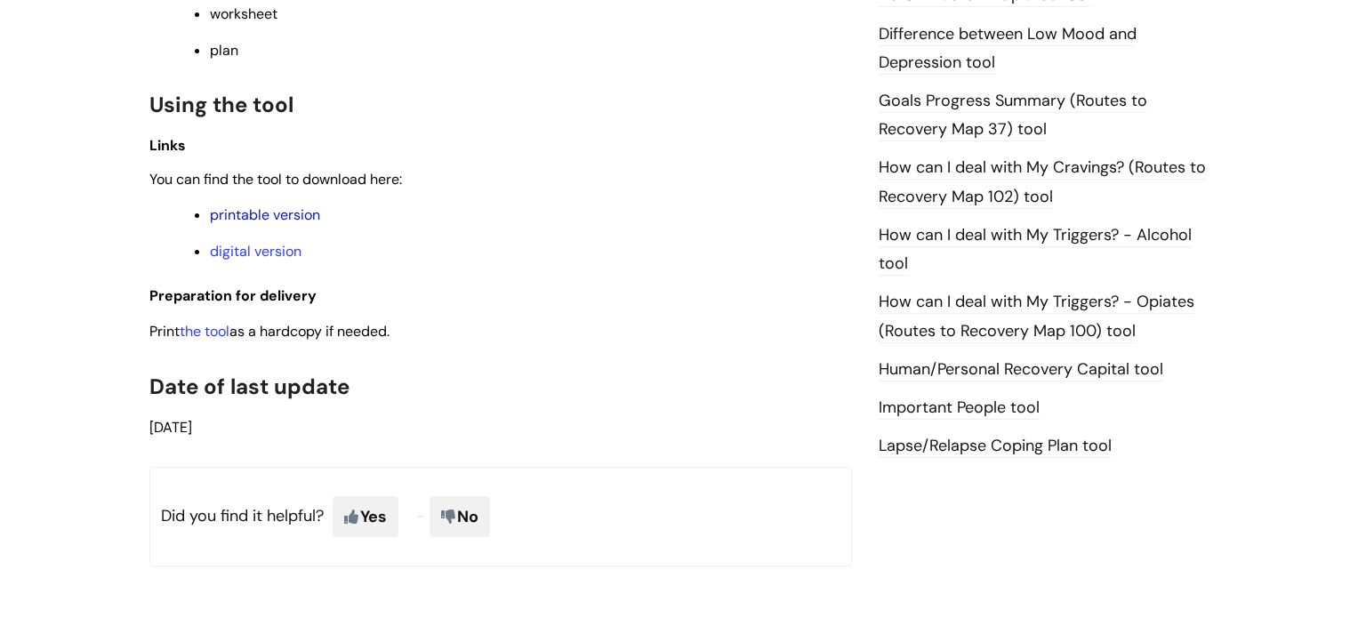
click at [241, 220] on link "printable version" at bounding box center [265, 214] width 110 height 19
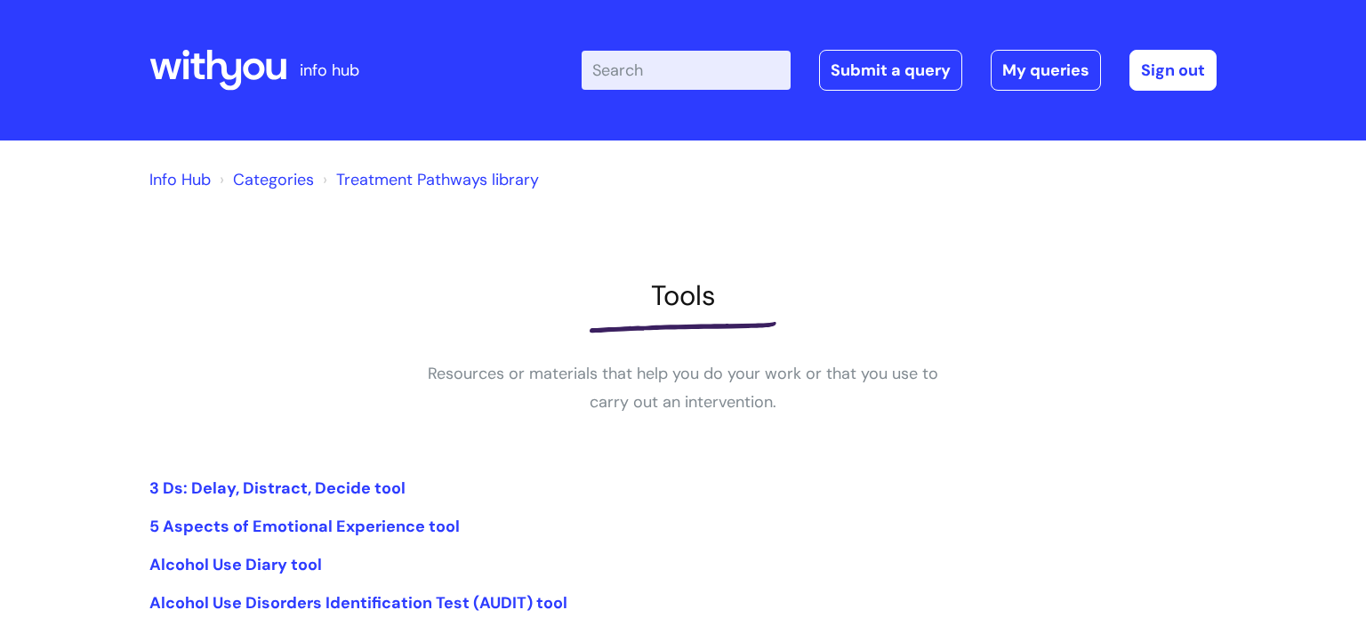
scroll to position [415, 0]
